Goal: Information Seeking & Learning: Learn about a topic

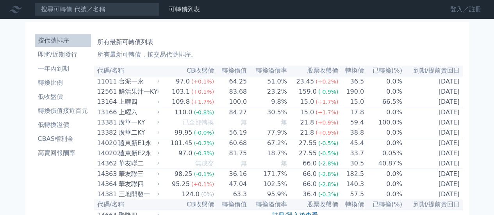
click at [456, 10] on link "登入／註冊" at bounding box center [466, 9] width 44 height 13
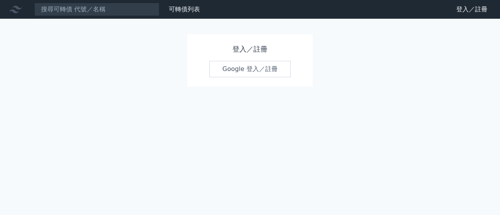
click at [242, 63] on link "Google 登入／註冊" at bounding box center [249, 69] width 81 height 16
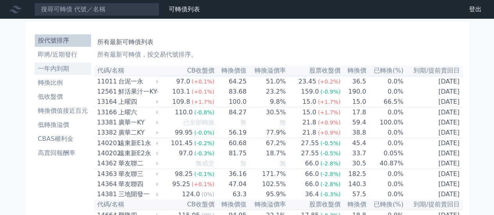
click at [62, 73] on li "一年內到期" at bounding box center [63, 68] width 56 height 9
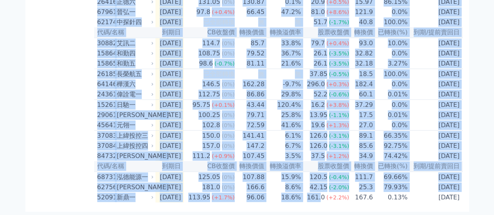
scroll to position [1201, 0]
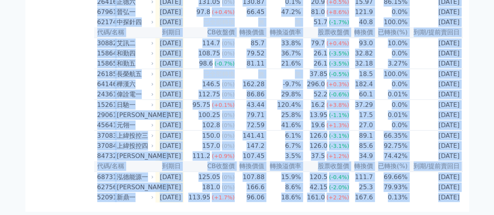
drag, startPoint x: 99, startPoint y: 71, endPoint x: 456, endPoint y: 197, distance: 377.9
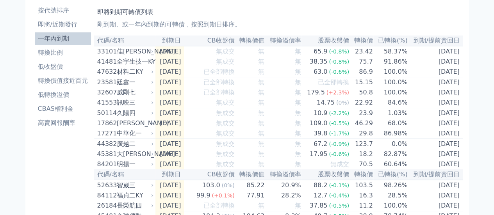
scroll to position [0, 0]
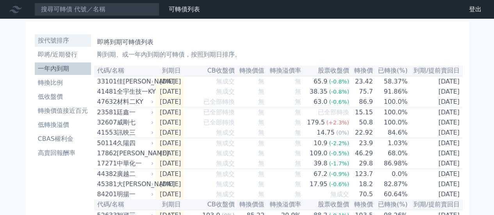
click at [57, 41] on li "按代號排序" at bounding box center [63, 40] width 56 height 9
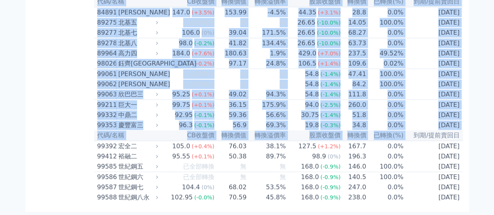
scroll to position [4685, 0]
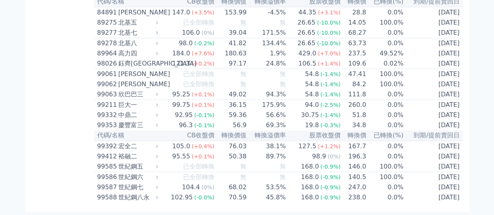
drag, startPoint x: 99, startPoint y: 72, endPoint x: 467, endPoint y: 200, distance: 389.5
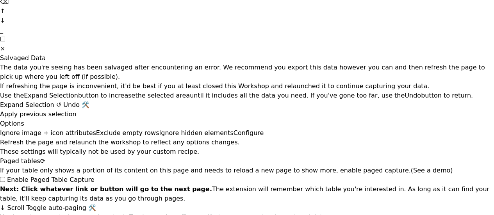
click at [5, 52] on span "×" at bounding box center [2, 48] width 5 height 7
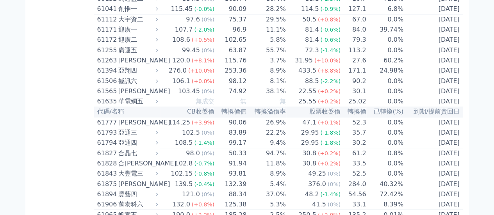
scroll to position [2770, 0]
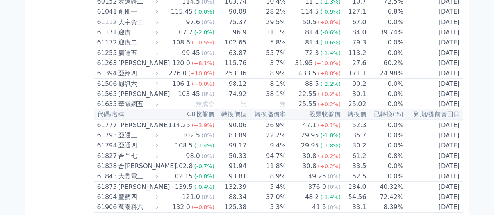
drag, startPoint x: 92, startPoint y: 63, endPoint x: 83, endPoint y: 70, distance: 11.7
drag, startPoint x: 92, startPoint y: 67, endPoint x: 107, endPoint y: 75, distance: 16.9
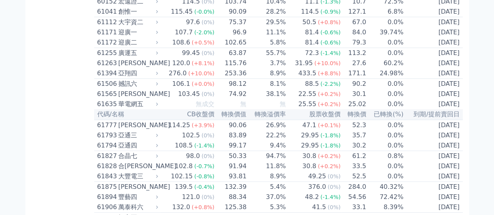
drag, startPoint x: 93, startPoint y: 66, endPoint x: 147, endPoint y: 88, distance: 58.2
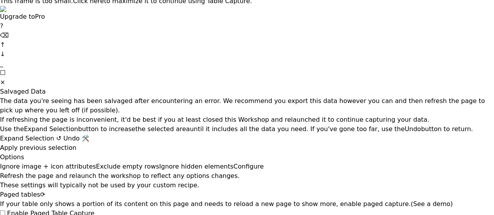
scroll to position [4685, 0]
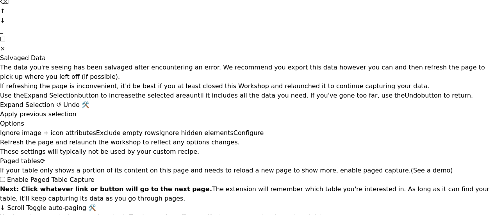
drag, startPoint x: 94, startPoint y: 55, endPoint x: 459, endPoint y: 194, distance: 391.0
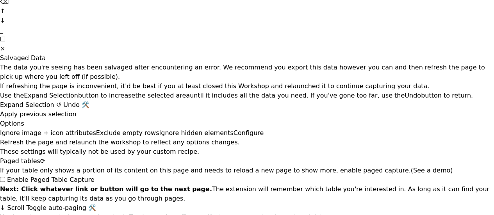
drag, startPoint x: 161, startPoint y: 57, endPoint x: 268, endPoint y: 59, distance: 107.8
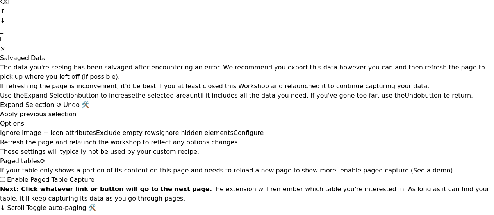
drag, startPoint x: 70, startPoint y: 147, endPoint x: 80, endPoint y: 143, distance: 11.2
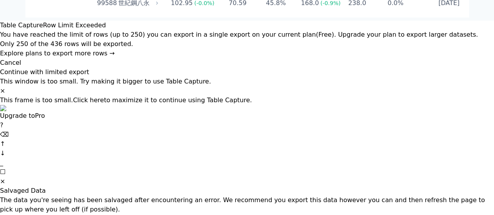
scroll to position [4529, 0]
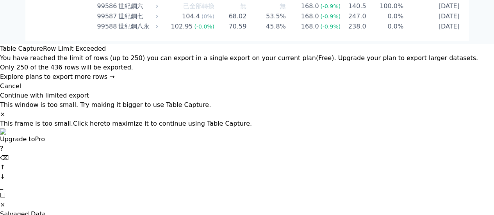
click at [485, 200] on div "×" at bounding box center [247, 204] width 494 height 9
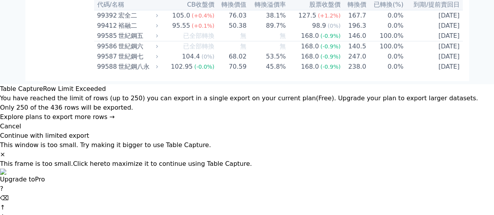
scroll to position [4333, 0]
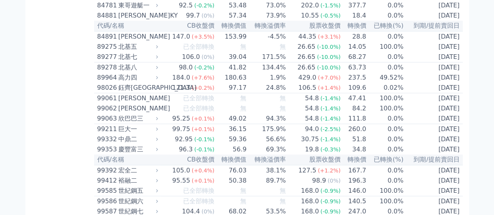
drag, startPoint x: 94, startPoint y: 49, endPoint x: 462, endPoint y: 185, distance: 392.0
drag, startPoint x: 323, startPoint y: 52, endPoint x: 40, endPoint y: 26, distance: 283.7
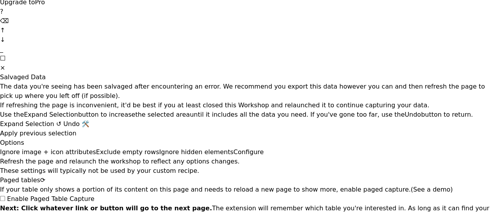
scroll to position [4685, 0]
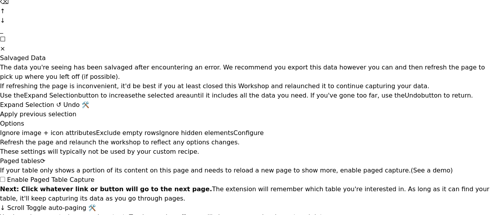
drag, startPoint x: 96, startPoint y: 63, endPoint x: 461, endPoint y: 197, distance: 388.7
copy table "50151 lor 129.58 (+8.9%) 29.26 41.1% 395.2 (-9.1%) 748.8 0.7% 7546-75-65 ipsum …"
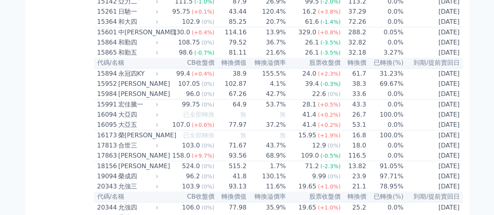
scroll to position [0, 0]
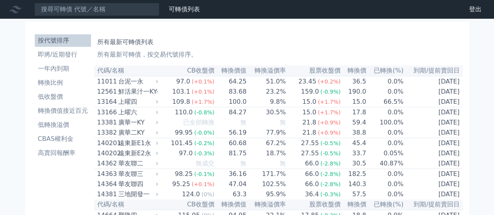
drag, startPoint x: 97, startPoint y: 69, endPoint x: 273, endPoint y: 51, distance: 177.1
click at [332, 44] on h1 "所有最新可轉債列表" at bounding box center [278, 42] width 363 height 9
click at [98, 70] on th "代碼/名稱" at bounding box center [127, 71] width 66 height 11
click at [59, 70] on li "一年內到期" at bounding box center [63, 68] width 56 height 9
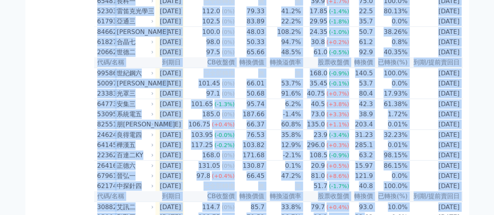
scroll to position [1201, 0]
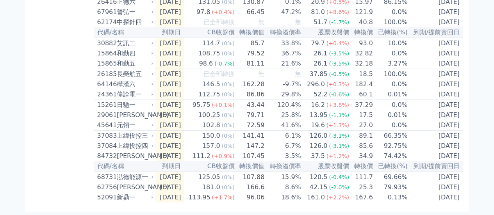
drag, startPoint x: 98, startPoint y: 69, endPoint x: 463, endPoint y: 198, distance: 386.2
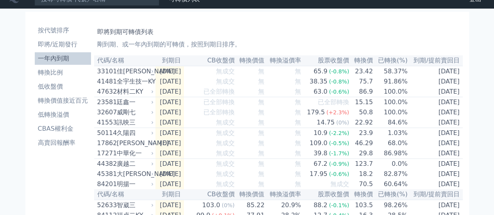
scroll to position [0, 0]
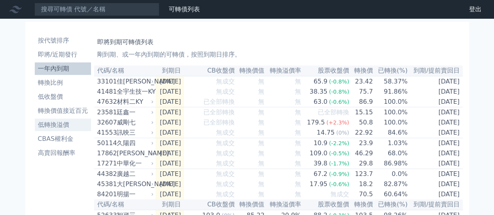
click at [54, 124] on li "低轉換溢價" at bounding box center [63, 124] width 56 height 9
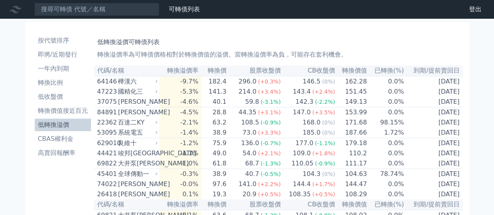
click at [50, 126] on li "低轉換溢價" at bounding box center [63, 124] width 56 height 9
click at [49, 36] on li "按代號排序" at bounding box center [63, 40] width 56 height 9
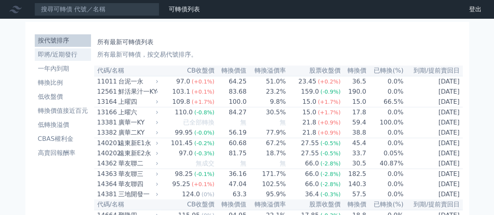
click at [49, 57] on li "即將/近期發行" at bounding box center [63, 54] width 56 height 9
